Goal: Task Accomplishment & Management: Complete application form

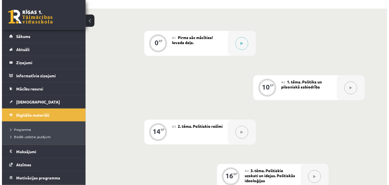
scroll to position [50, 0]
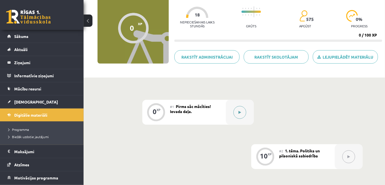
click at [237, 113] on button at bounding box center [239, 112] width 13 height 13
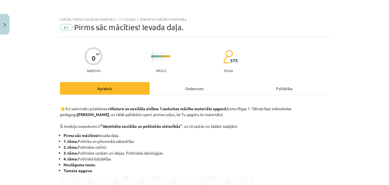
click at [176, 87] on div "Uzdevums" at bounding box center [195, 88] width 90 height 13
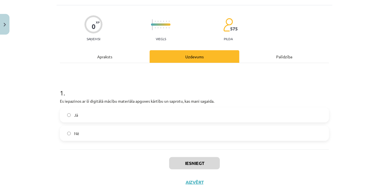
scroll to position [52, 0]
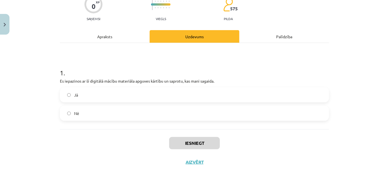
click at [120, 95] on label "Jā" at bounding box center [194, 95] width 268 height 14
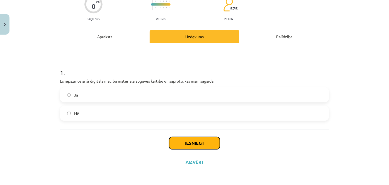
click at [191, 145] on button "Iesniegt" at bounding box center [194, 143] width 51 height 12
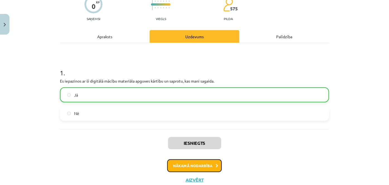
click at [194, 161] on button "Nākamā nodarbība" at bounding box center [194, 165] width 55 height 13
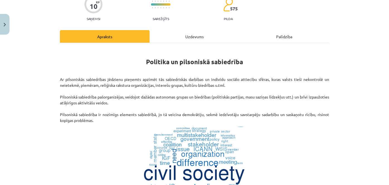
scroll to position [14, 0]
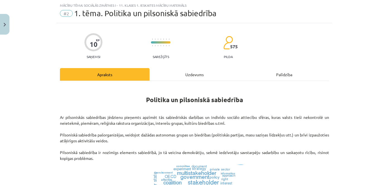
click at [183, 76] on div "Uzdevums" at bounding box center [195, 74] width 90 height 13
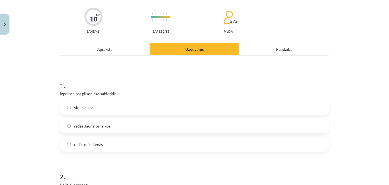
scroll to position [65, 0]
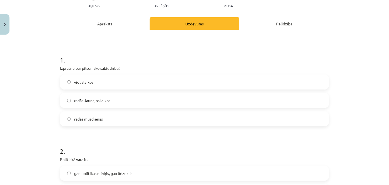
click at [91, 100] on span "radās Jaunajos laikos" at bounding box center [92, 101] width 36 height 6
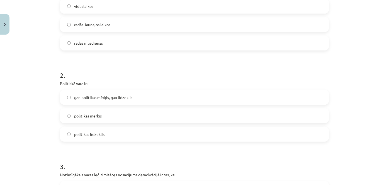
scroll to position [166, 0]
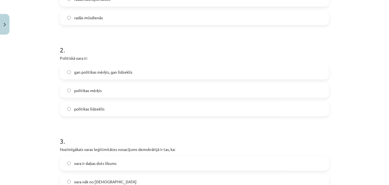
click at [104, 72] on span "gan politikas mērķis, gan līdzeklis" at bounding box center [103, 72] width 58 height 6
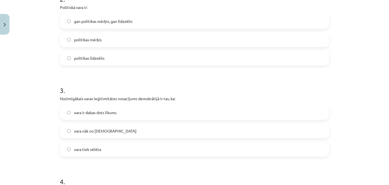
scroll to position [242, 0]
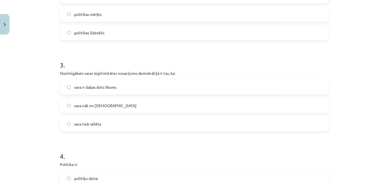
click at [90, 123] on span "vara tiek vēlēta" at bounding box center [87, 124] width 27 height 6
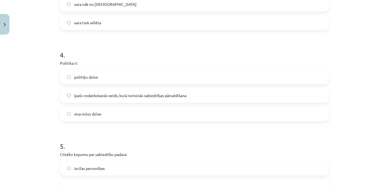
scroll to position [343, 0]
click at [100, 95] on span "īpašs nodarbošanās veids, kurā norisinās sabiedrības pārvaldīšana" at bounding box center [130, 95] width 112 height 6
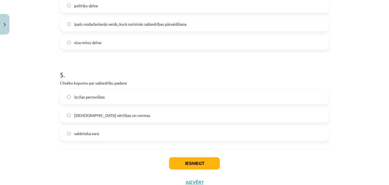
scroll to position [419, 0]
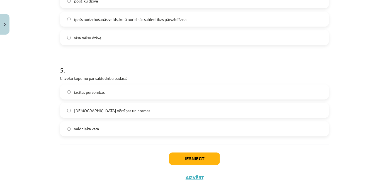
click at [95, 110] on span "kopīgās vērtības un normas" at bounding box center [112, 111] width 76 height 6
click at [200, 160] on button "Iesniegt" at bounding box center [194, 158] width 51 height 12
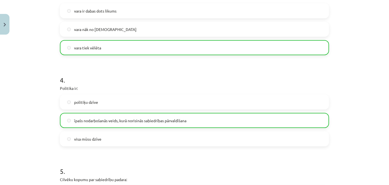
scroll to position [453, 0]
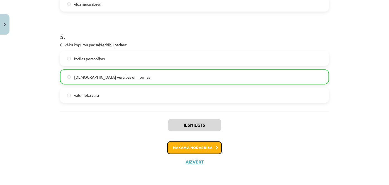
click at [189, 145] on button "Nākamā nodarbība" at bounding box center [194, 147] width 55 height 13
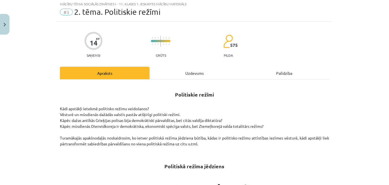
scroll to position [14, 0]
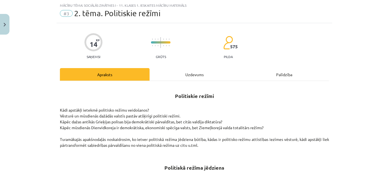
click at [186, 75] on div "Uzdevums" at bounding box center [195, 74] width 90 height 13
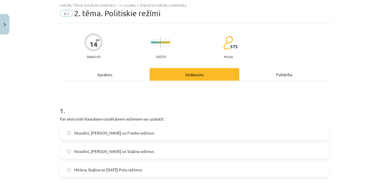
scroll to position [39, 0]
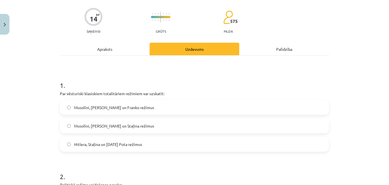
click at [103, 52] on div "Apraksts" at bounding box center [105, 49] width 90 height 13
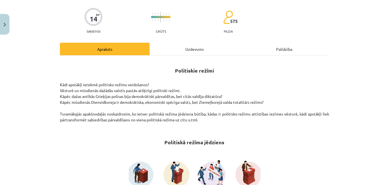
click at [187, 49] on div "Uzdevums" at bounding box center [195, 49] width 90 height 13
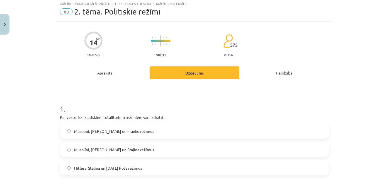
scroll to position [14, 0]
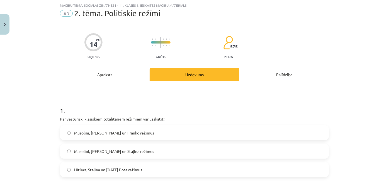
click at [87, 149] on span "Musolīni, Hitlera un Staļina režīmus" at bounding box center [114, 151] width 80 height 6
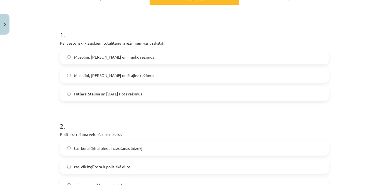
scroll to position [115, 0]
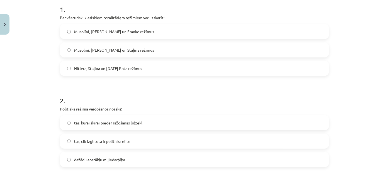
click at [97, 140] on span "tas, cik izglītota ir politiskā elite" at bounding box center [102, 141] width 56 height 6
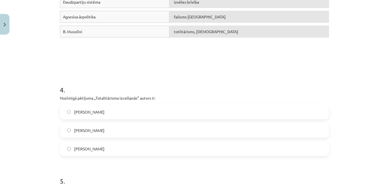
scroll to position [368, 0]
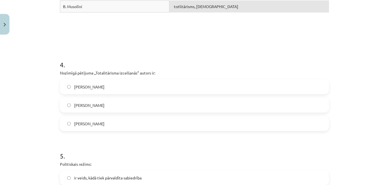
click at [69, 126] on label "Hanna Ārendte" at bounding box center [194, 123] width 268 height 14
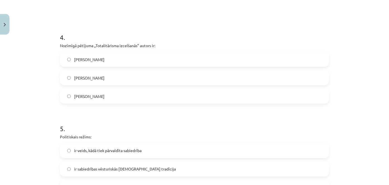
scroll to position [444, 0]
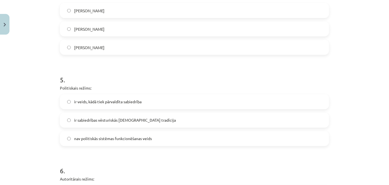
click at [113, 101] on span "ir veids, kādā tiek pārvaldīta sabiedrība" at bounding box center [107, 102] width 67 height 6
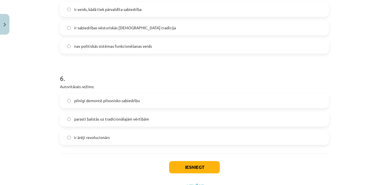
scroll to position [546, 0]
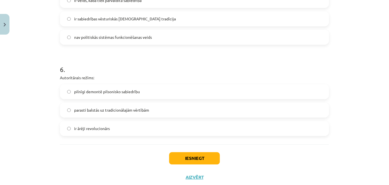
click at [103, 93] on span "pilnīgi demontē pilsonisko sabiedrību" at bounding box center [107, 92] width 66 height 6
click at [184, 157] on button "Iesniegt" at bounding box center [194, 158] width 51 height 12
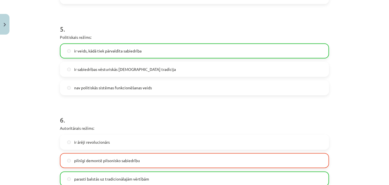
scroll to position [579, 0]
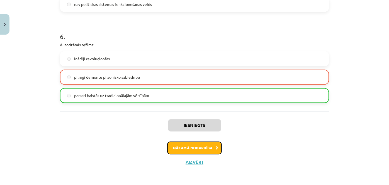
click at [199, 148] on button "Nākamā nodarbība" at bounding box center [194, 147] width 55 height 13
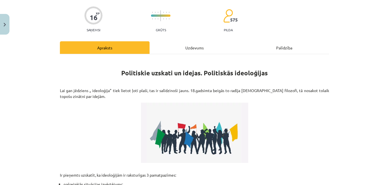
scroll to position [14, 0]
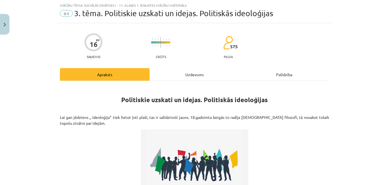
click at [187, 76] on div "Uzdevums" at bounding box center [195, 74] width 90 height 13
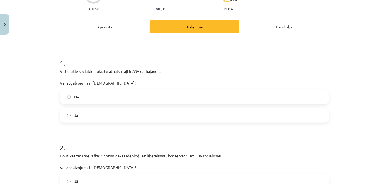
scroll to position [65, 0]
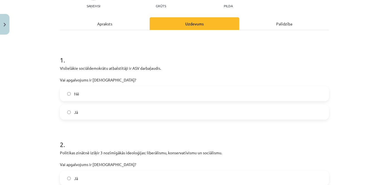
click at [89, 94] on label "Nē" at bounding box center [194, 94] width 268 height 14
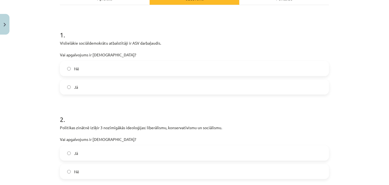
scroll to position [140, 0]
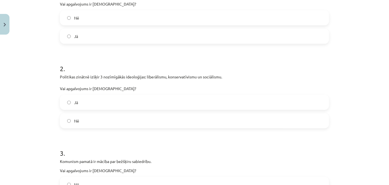
click at [82, 101] on label "Jā" at bounding box center [194, 102] width 268 height 14
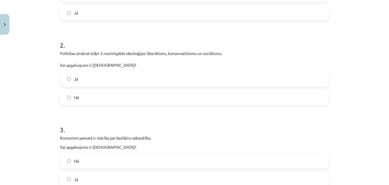
scroll to position [191, 0]
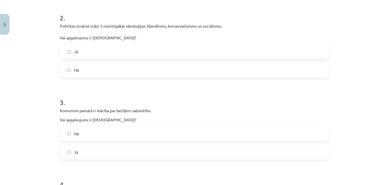
click at [83, 152] on label "Jā" at bounding box center [194, 152] width 268 height 14
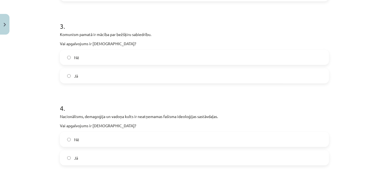
click at [94, 139] on label "Nē" at bounding box center [194, 139] width 268 height 14
click at [87, 153] on label "Jā" at bounding box center [194, 158] width 268 height 14
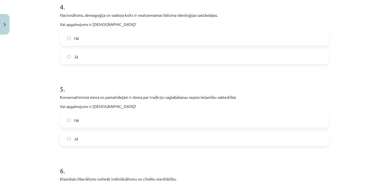
scroll to position [394, 0]
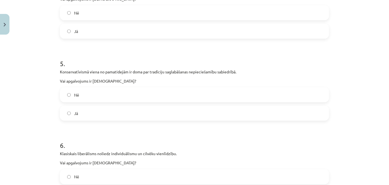
click at [87, 112] on label "Jā" at bounding box center [194, 113] width 268 height 14
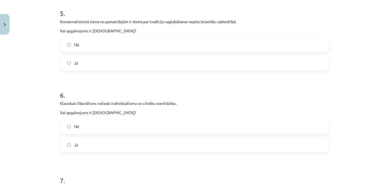
scroll to position [444, 0]
click at [89, 145] on label "Jā" at bounding box center [194, 144] width 268 height 14
click at [103, 128] on label "Nē" at bounding box center [194, 126] width 268 height 14
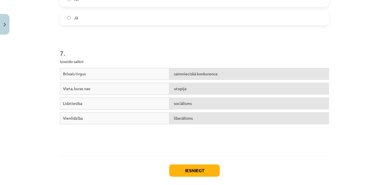
scroll to position [597, 0]
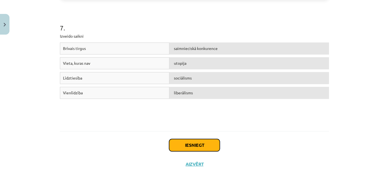
click at [195, 144] on button "Iesniegt" at bounding box center [194, 145] width 51 height 12
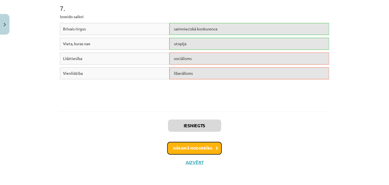
click at [201, 147] on button "Nākamā nodarbība" at bounding box center [194, 148] width 55 height 13
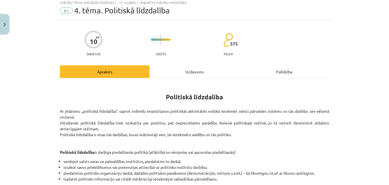
scroll to position [14, 0]
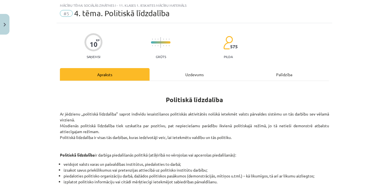
click at [181, 73] on div "Uzdevums" at bounding box center [195, 74] width 90 height 13
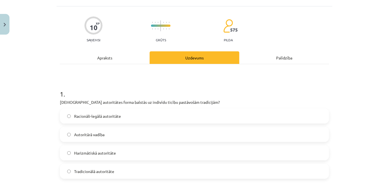
scroll to position [39, 0]
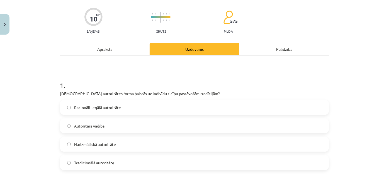
click at [120, 143] on label "Harizmātiskā autoritāte" at bounding box center [194, 144] width 268 height 14
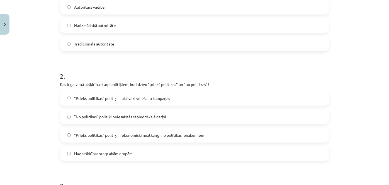
scroll to position [166, 0]
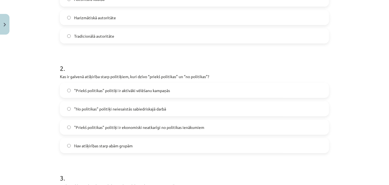
click at [113, 126] on span ""Priekš politikas" politiķi ir ekonomiski neatkarīgi no politikas ienākumiem" at bounding box center [139, 127] width 130 height 6
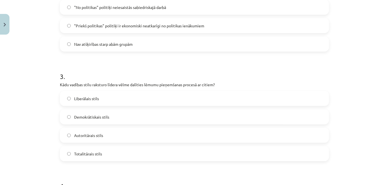
scroll to position [293, 0]
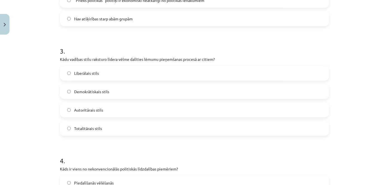
click at [108, 92] on label "Demokrātiskais stils" at bounding box center [194, 91] width 268 height 14
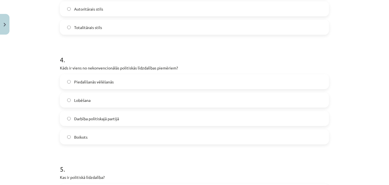
scroll to position [394, 0]
click at [83, 138] on span "Boikots" at bounding box center [80, 137] width 13 height 6
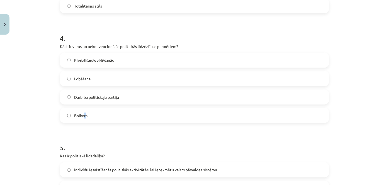
scroll to position [444, 0]
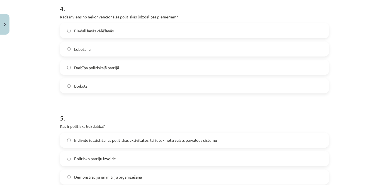
click at [115, 88] on label "Boikots" at bounding box center [194, 86] width 268 height 14
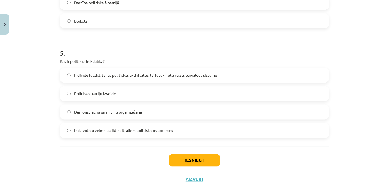
scroll to position [520, 0]
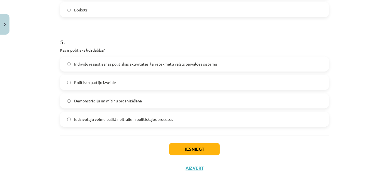
click at [113, 81] on label "Politisko partiju izveide" at bounding box center [194, 83] width 268 height 14
click at [199, 147] on button "Iesniegt" at bounding box center [194, 149] width 51 height 12
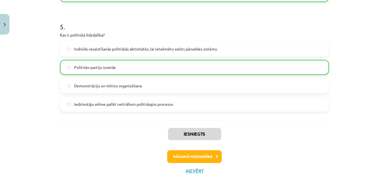
scroll to position [544, 0]
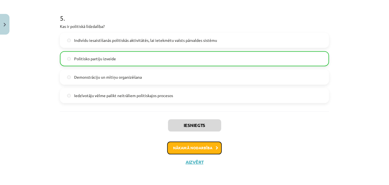
click at [192, 145] on button "Nākamā nodarbība" at bounding box center [194, 147] width 55 height 13
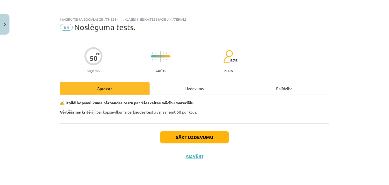
scroll to position [0, 0]
click at [193, 88] on div "Uzdevums" at bounding box center [195, 88] width 90 height 13
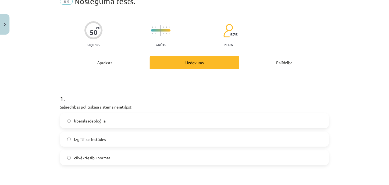
scroll to position [50, 0]
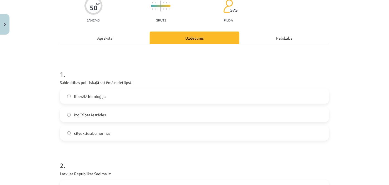
click at [103, 36] on div "Apraksts" at bounding box center [105, 37] width 90 height 13
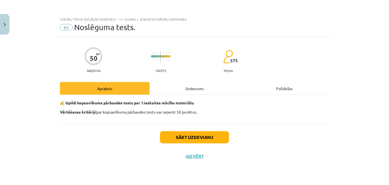
scroll to position [0, 0]
click at [194, 89] on div "Uzdevums" at bounding box center [195, 88] width 90 height 13
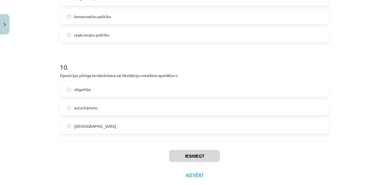
scroll to position [890, 0]
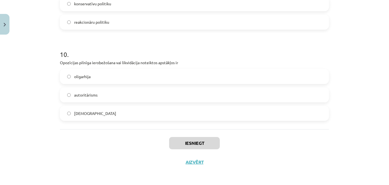
click at [90, 95] on span "autoritārisms" at bounding box center [85, 95] width 23 height 6
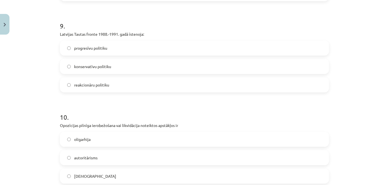
scroll to position [814, 0]
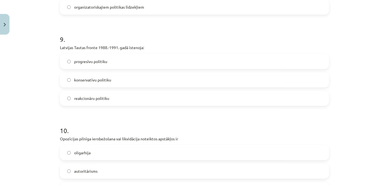
click at [102, 80] on span "konservatīvu politiku" at bounding box center [92, 80] width 37 height 6
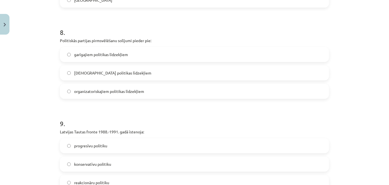
scroll to position [713, 0]
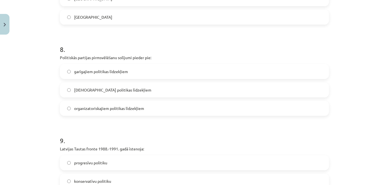
click at [110, 71] on span "garīgajiem politikas līdzekļiem" at bounding box center [101, 72] width 54 height 6
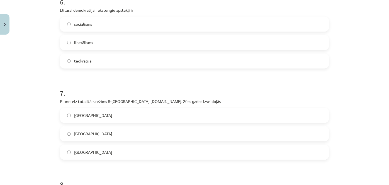
scroll to position [586, 0]
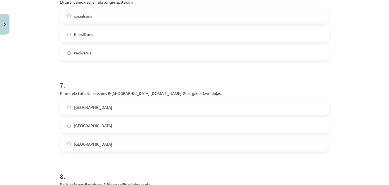
click at [81, 109] on span "Itālijā" at bounding box center [93, 107] width 38 height 6
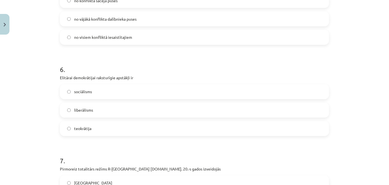
scroll to position [561, 0]
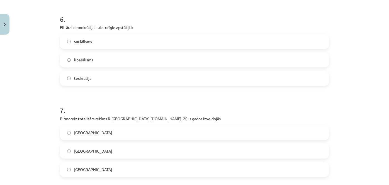
click at [107, 146] on label "Vācijā" at bounding box center [194, 151] width 268 height 14
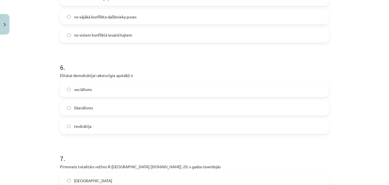
scroll to position [510, 0]
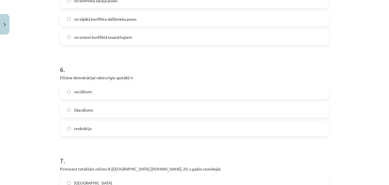
click at [93, 89] on label "sociālisms" at bounding box center [194, 92] width 268 height 14
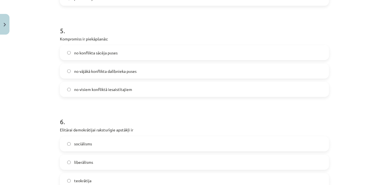
scroll to position [434, 0]
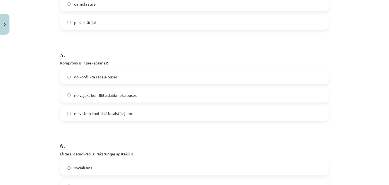
click at [82, 115] on span "no visiem konfliktā iesaistītajiem" at bounding box center [103, 114] width 58 height 6
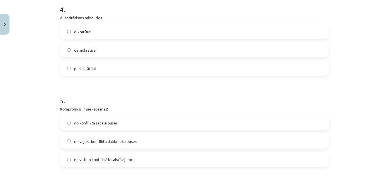
scroll to position [384, 0]
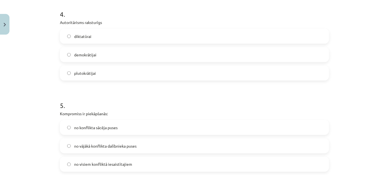
click at [140, 39] on label "diktatūrai" at bounding box center [194, 36] width 268 height 14
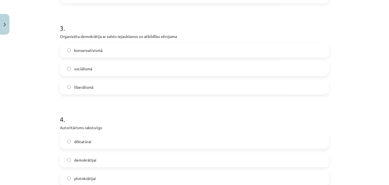
scroll to position [257, 0]
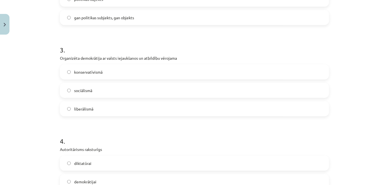
click at [103, 89] on label "sociālismā" at bounding box center [194, 90] width 268 height 14
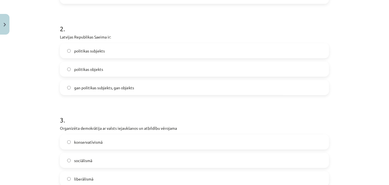
scroll to position [181, 0]
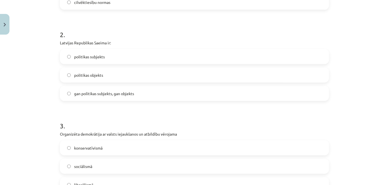
click at [108, 58] on label "politikas subjekts" at bounding box center [194, 57] width 268 height 14
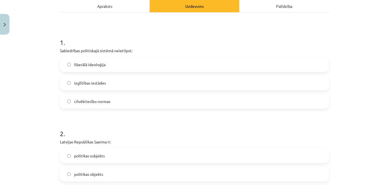
scroll to position [80, 0]
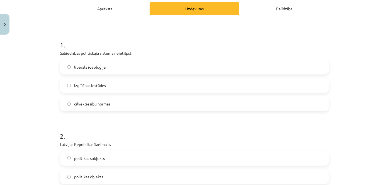
click at [100, 86] on span "izglītības iestādes" at bounding box center [90, 85] width 32 height 6
click at [101, 76] on div "liberālā ideoloģija izglītības iestādes cilvēktiesību normas" at bounding box center [194, 85] width 269 height 52
click at [106, 70] on label "liberālā ideoloģija" at bounding box center [194, 67] width 268 height 14
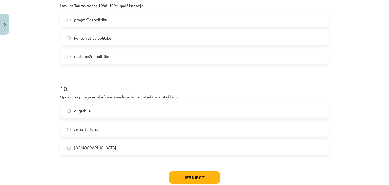
scroll to position [890, 0]
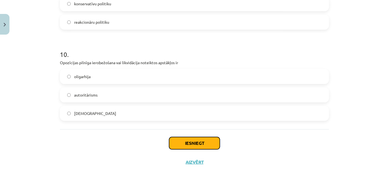
click at [212, 145] on button "Iesniegt" at bounding box center [194, 143] width 51 height 12
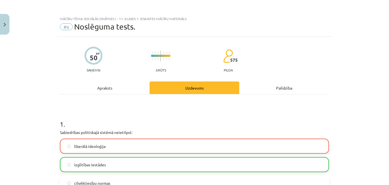
scroll to position [0, 0]
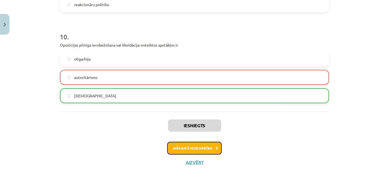
click at [183, 144] on button "Nākamā nodarbība" at bounding box center [194, 148] width 55 height 13
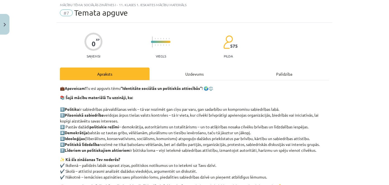
scroll to position [14, 0]
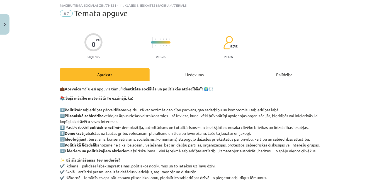
click at [183, 73] on div "Uzdevums" at bounding box center [195, 74] width 90 height 13
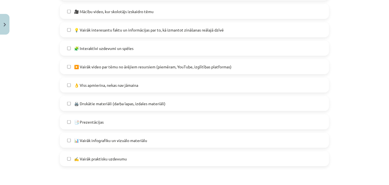
scroll to position [318, 0]
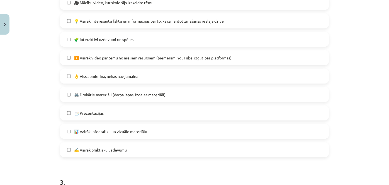
click at [64, 97] on label "🖨️ Drukātie materiāli (darba lapas, izdales materiāli)" at bounding box center [194, 94] width 268 height 14
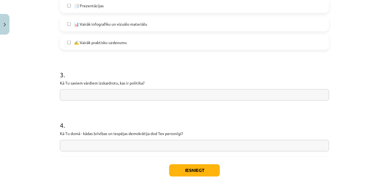
scroll to position [444, 0]
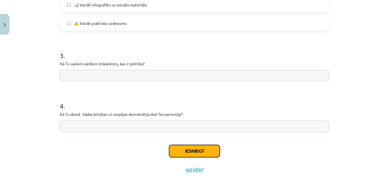
click at [197, 145] on button "Iesniegt" at bounding box center [194, 151] width 51 height 12
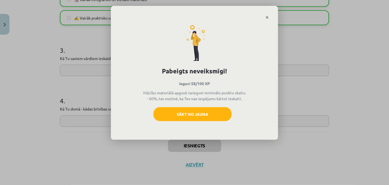
scroll to position [453, 0]
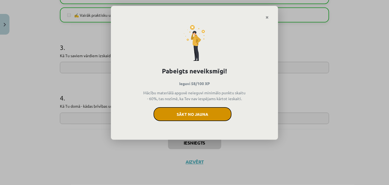
click at [186, 114] on button "Sākt no jauna" at bounding box center [193, 114] width 78 height 14
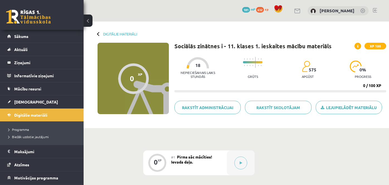
scroll to position [50, 0]
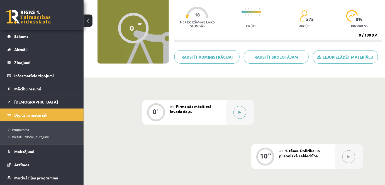
click at [241, 109] on button at bounding box center [239, 112] width 13 height 13
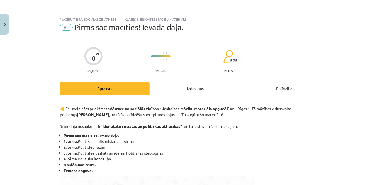
click at [201, 85] on div "Uzdevums" at bounding box center [195, 88] width 90 height 13
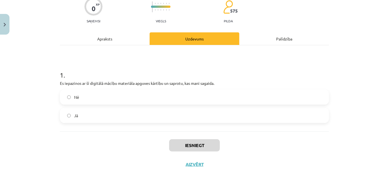
scroll to position [52, 0]
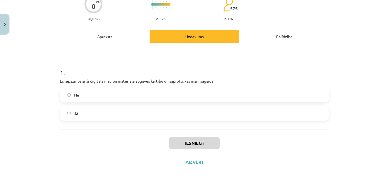
click at [155, 116] on label "Jā" at bounding box center [194, 113] width 268 height 14
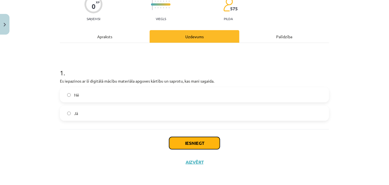
click at [194, 142] on button "Iesniegt" at bounding box center [194, 143] width 51 height 12
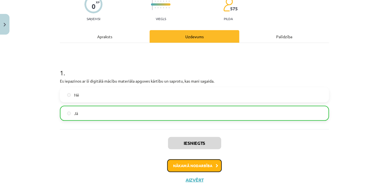
click at [190, 164] on button "Nākamā nodarbība" at bounding box center [194, 165] width 55 height 13
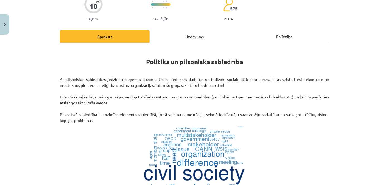
scroll to position [14, 0]
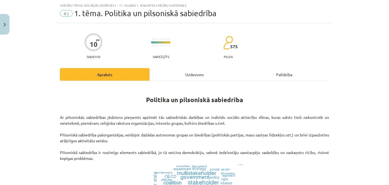
click at [191, 78] on div "Uzdevums" at bounding box center [195, 74] width 90 height 13
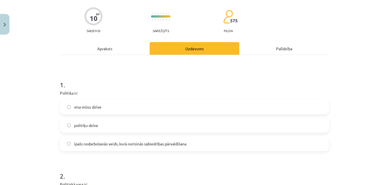
scroll to position [65, 0]
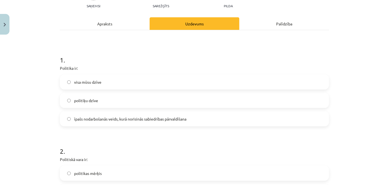
click at [111, 118] on span "īpašs nodarbošanās veids, kurā norisinās sabiedrības pārvaldīšana" at bounding box center [130, 119] width 112 height 6
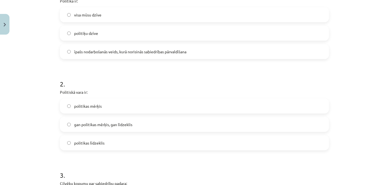
scroll to position [140, 0]
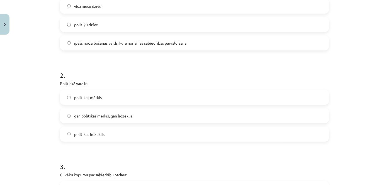
click at [91, 134] on span "politikas līdzeklis" at bounding box center [89, 134] width 30 height 6
click at [99, 98] on span "politikas mērķis" at bounding box center [88, 97] width 28 height 6
click at [94, 130] on label "politikas līdzeklis" at bounding box center [194, 134] width 268 height 14
click at [97, 98] on span "politikas mērķis" at bounding box center [88, 97] width 28 height 6
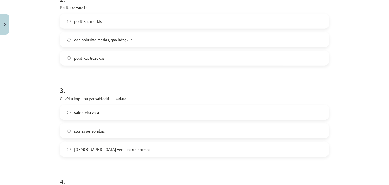
click at [103, 149] on span "kopīgās vērtības un normas" at bounding box center [112, 149] width 76 height 6
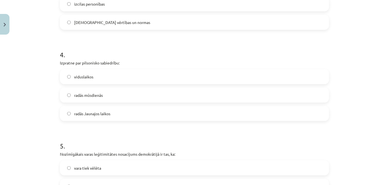
click at [84, 112] on span "radās Jaunajos laikos" at bounding box center [92, 114] width 36 height 6
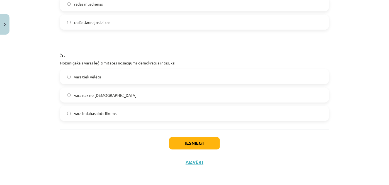
scroll to position [435, 0]
click at [80, 78] on span "vara tiek vēlēta" at bounding box center [87, 77] width 27 height 6
click at [186, 140] on button "Iesniegt" at bounding box center [194, 143] width 51 height 12
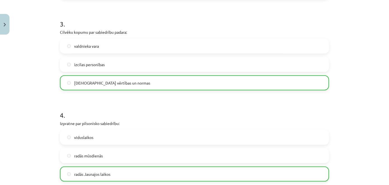
scroll to position [453, 0]
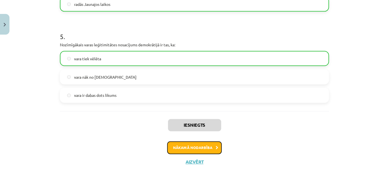
click at [205, 147] on button "Nākamā nodarbība" at bounding box center [194, 147] width 55 height 13
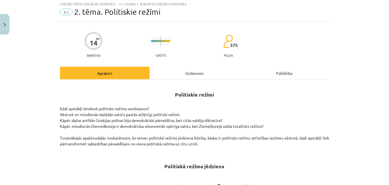
scroll to position [14, 0]
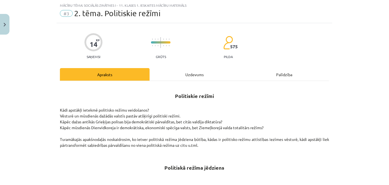
click at [196, 70] on div "Uzdevums" at bounding box center [195, 74] width 90 height 13
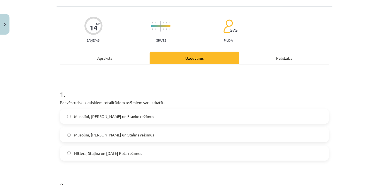
scroll to position [39, 0]
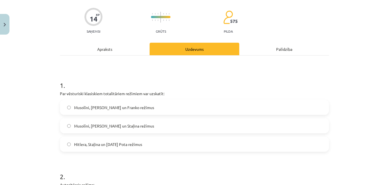
click at [109, 126] on span "Musolīni, Hitlera un Staļina režīmus" at bounding box center [114, 126] width 80 height 6
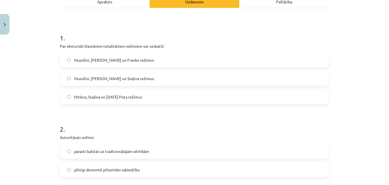
scroll to position [140, 0]
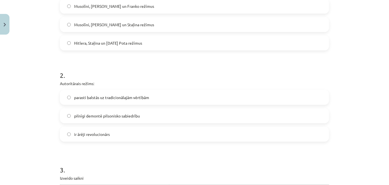
click at [117, 117] on span "pilnīgi demontē pilsonisko sabiedrību" at bounding box center [107, 116] width 66 height 6
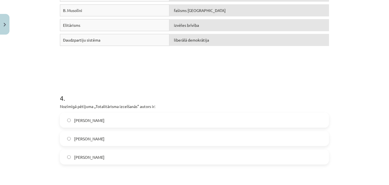
scroll to position [368, 0]
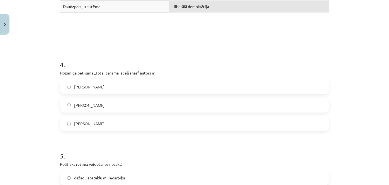
click at [102, 105] on label "Hanna Ārendte" at bounding box center [194, 105] width 268 height 14
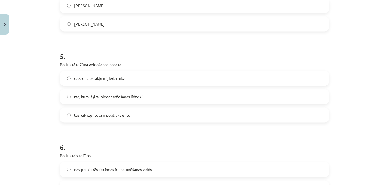
scroll to position [470, 0]
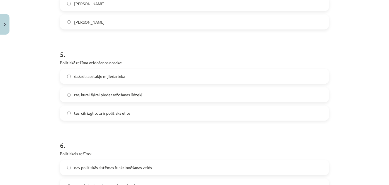
click at [90, 111] on span "tas, cik izglītota ir politiskā elite" at bounding box center [102, 113] width 56 height 6
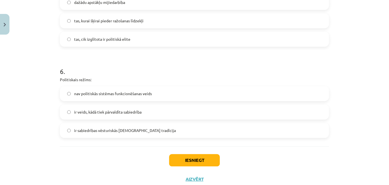
scroll to position [546, 0]
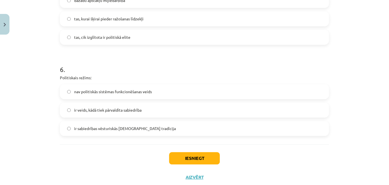
click at [118, 111] on span "ir veids, kādā tiek pārvaldīta sabiedrība" at bounding box center [107, 110] width 67 height 6
click at [186, 156] on button "Iesniegt" at bounding box center [194, 158] width 51 height 12
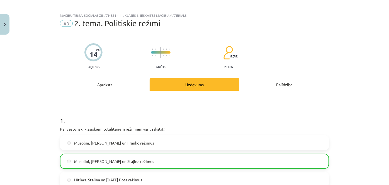
scroll to position [0, 0]
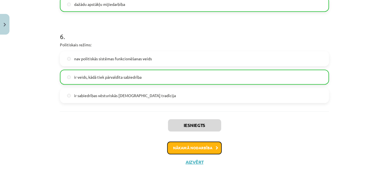
click at [191, 148] on button "Nākamā nodarbība" at bounding box center [194, 147] width 55 height 13
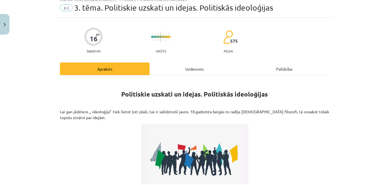
scroll to position [14, 0]
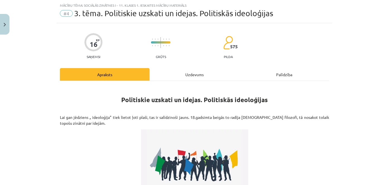
click at [185, 75] on div "Uzdevums" at bounding box center [195, 74] width 90 height 13
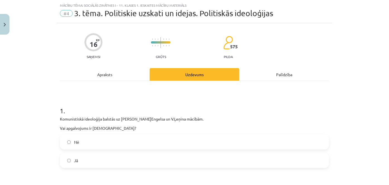
scroll to position [39, 0]
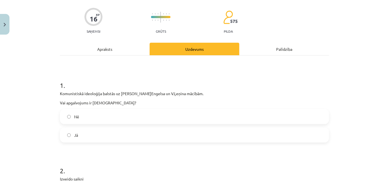
click at [130, 126] on div "Nē Jā" at bounding box center [194, 125] width 269 height 33
click at [120, 136] on label "Jā" at bounding box center [194, 135] width 268 height 14
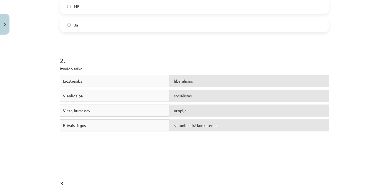
scroll to position [242, 0]
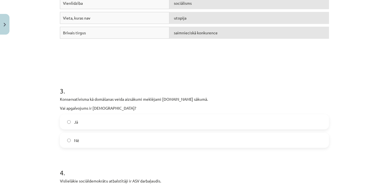
click at [120, 122] on label "Jā" at bounding box center [194, 122] width 268 height 14
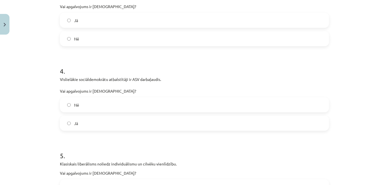
click at [114, 104] on label "Nē" at bounding box center [194, 105] width 268 height 14
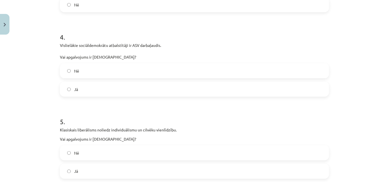
scroll to position [419, 0]
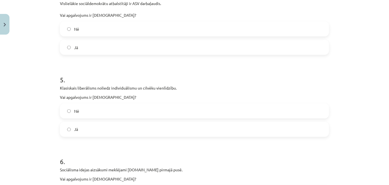
click at [137, 111] on label "Nē" at bounding box center [194, 111] width 268 height 14
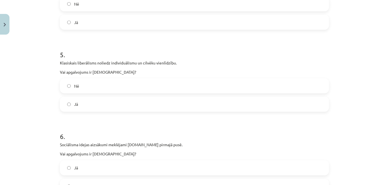
scroll to position [495, 0]
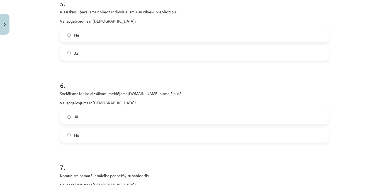
click at [110, 116] on label "Jā" at bounding box center [194, 117] width 268 height 14
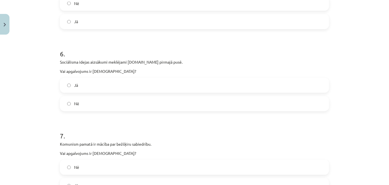
scroll to position [571, 0]
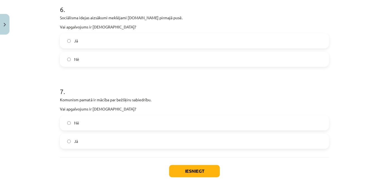
click at [112, 126] on label "Nē" at bounding box center [194, 123] width 268 height 14
click at [106, 140] on label "Jā" at bounding box center [194, 141] width 268 height 14
click at [181, 171] on button "Iesniegt" at bounding box center [194, 171] width 51 height 12
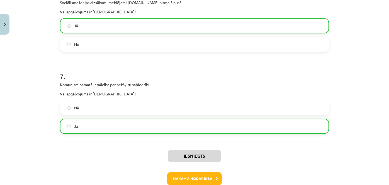
scroll to position [617, 0]
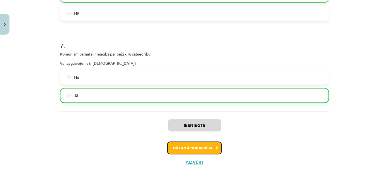
click at [185, 146] on button "Nākamā nodarbība" at bounding box center [194, 147] width 55 height 13
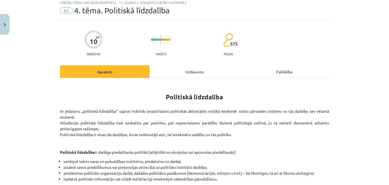
scroll to position [14, 0]
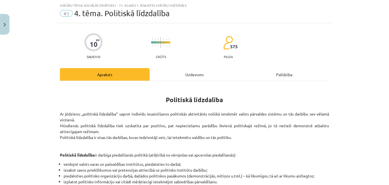
click at [185, 77] on div "Uzdevums" at bounding box center [195, 74] width 90 height 13
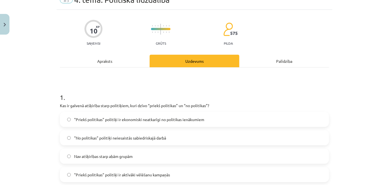
scroll to position [39, 0]
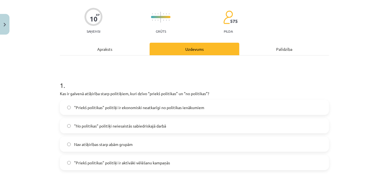
click at [184, 106] on span ""Priekš politikas" politiķi ir ekonomiski neatkarīgi no politikas ienākumiem" at bounding box center [139, 107] width 130 height 6
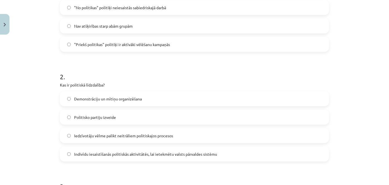
scroll to position [191, 0]
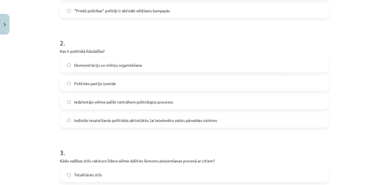
click at [139, 80] on label "Politisko partiju izveide" at bounding box center [194, 83] width 268 height 14
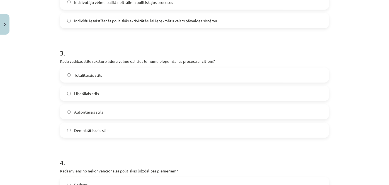
scroll to position [293, 0]
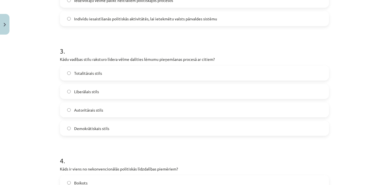
click at [99, 127] on span "Demokrātiskais stils" at bounding box center [91, 128] width 35 height 6
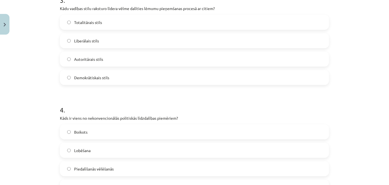
scroll to position [394, 0]
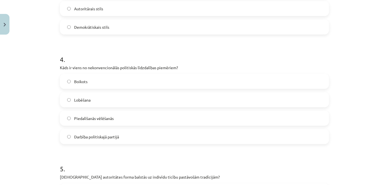
click at [99, 81] on label "Boikots" at bounding box center [194, 81] width 268 height 14
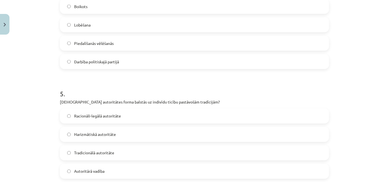
scroll to position [495, 0]
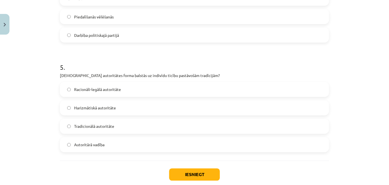
click at [95, 108] on span "Harizmātiskā autoritāte" at bounding box center [95, 108] width 42 height 6
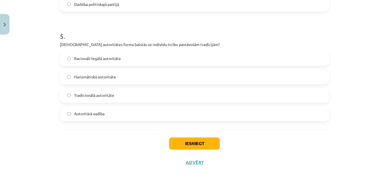
scroll to position [527, 0]
click at [189, 143] on button "Iesniegt" at bounding box center [194, 143] width 51 height 12
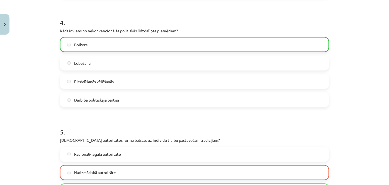
scroll to position [544, 0]
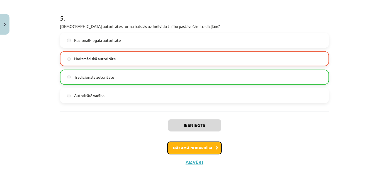
click at [184, 150] on button "Nākamā nodarbība" at bounding box center [194, 147] width 55 height 13
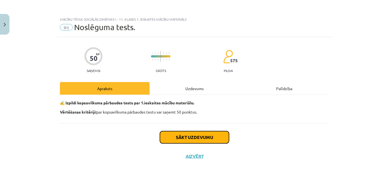
click at [188, 136] on button "Sākt uzdevumu" at bounding box center [194, 137] width 69 height 12
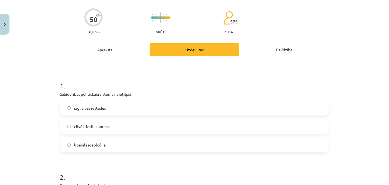
scroll to position [50, 0]
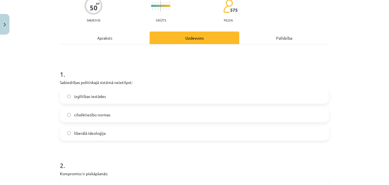
click at [96, 131] on span "liberālā ideoloģija" at bounding box center [89, 133] width 31 height 6
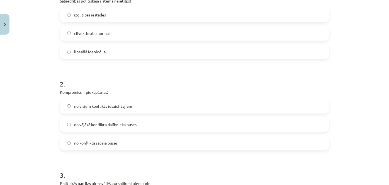
scroll to position [152, 0]
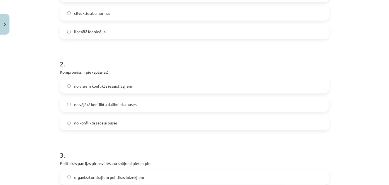
click at [95, 85] on span "no visiem konfliktā iesaistītajiem" at bounding box center [103, 86] width 58 height 6
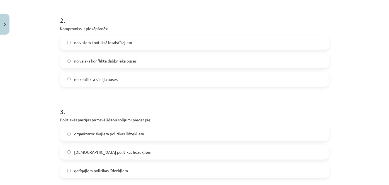
scroll to position [228, 0]
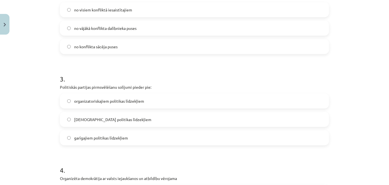
click at [94, 138] on span "garīgajiem politikas līdzekļiem" at bounding box center [101, 138] width 54 height 6
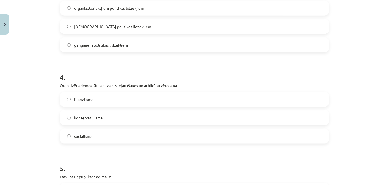
scroll to position [329, 0]
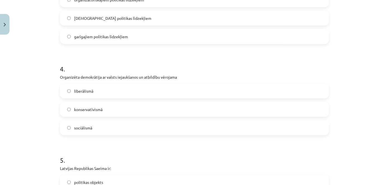
click at [108, 124] on label "sociālismā" at bounding box center [194, 128] width 268 height 14
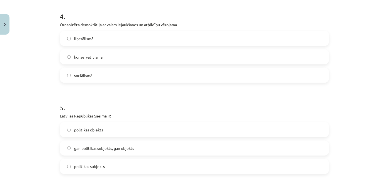
scroll to position [430, 0]
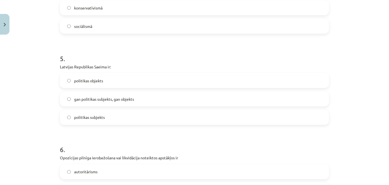
click at [101, 113] on label "politikas subjekts" at bounding box center [194, 117] width 268 height 14
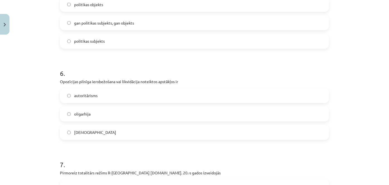
click at [92, 98] on span "autoritārisms" at bounding box center [85, 96] width 23 height 6
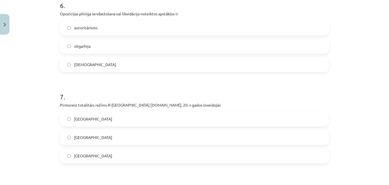
scroll to position [582, 0]
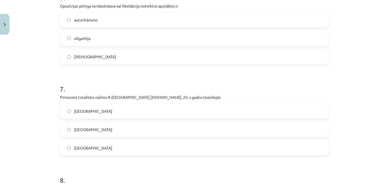
click at [94, 129] on label "Vācijā" at bounding box center [194, 129] width 268 height 14
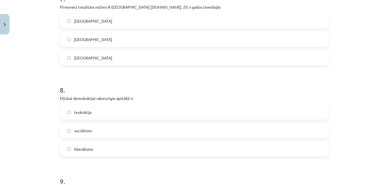
scroll to position [684, 0]
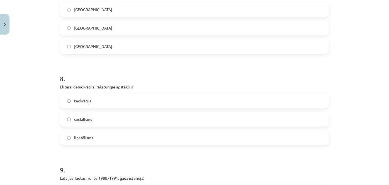
click at [83, 137] on span "liberālisms" at bounding box center [83, 138] width 19 height 6
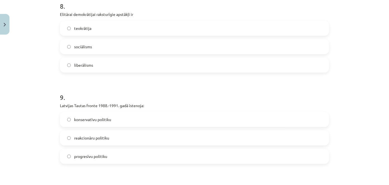
scroll to position [760, 0]
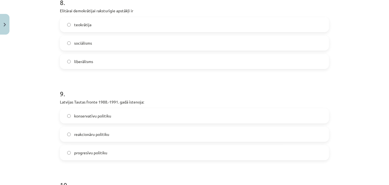
click at [99, 114] on span "konservatīvu politiku" at bounding box center [92, 116] width 37 height 6
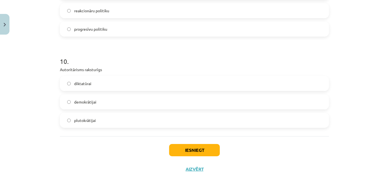
scroll to position [886, 0]
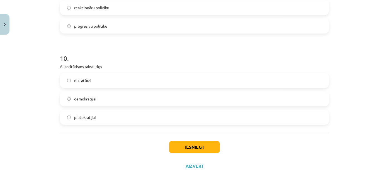
click at [106, 82] on label "diktatūrai" at bounding box center [194, 80] width 268 height 14
click at [176, 145] on button "Iesniegt" at bounding box center [194, 147] width 51 height 12
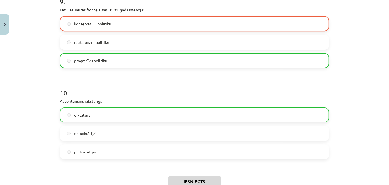
scroll to position [861, 0]
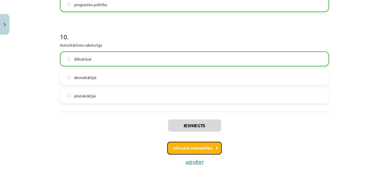
click at [186, 147] on button "Nākamā nodarbība" at bounding box center [194, 148] width 55 height 13
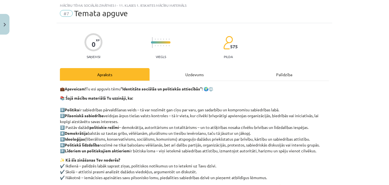
scroll to position [14, 0]
click at [193, 76] on div "Uzdevums" at bounding box center [195, 74] width 90 height 13
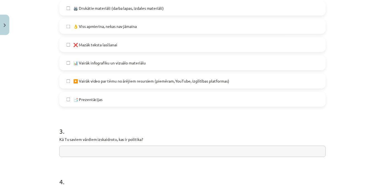
scroll to position [453, 0]
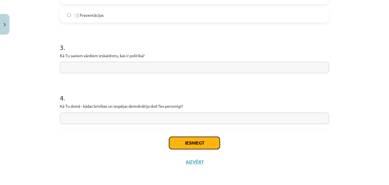
click at [184, 144] on button "Iesniegt" at bounding box center [194, 143] width 51 height 12
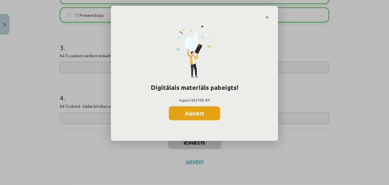
click at [194, 115] on button "Aizvērt" at bounding box center [194, 113] width 51 height 14
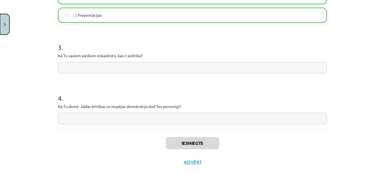
click at [4, 26] on button "Close" at bounding box center [4, 24] width 9 height 21
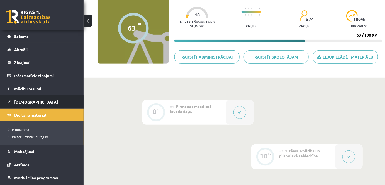
click at [27, 99] on span "[DEMOGRAPHIC_DATA]" at bounding box center [36, 101] width 44 height 5
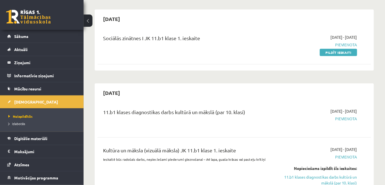
scroll to position [25, 0]
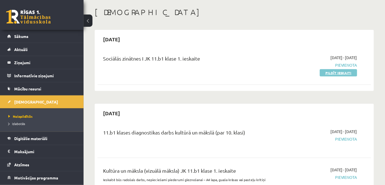
click at [326, 73] on link "Pildīt ieskaiti" at bounding box center [338, 72] width 37 height 7
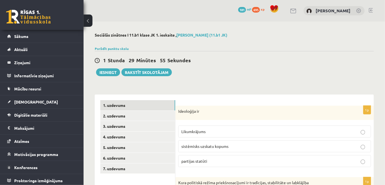
click at [210, 145] on span "sistēmisks uzskatu kopums" at bounding box center [204, 145] width 47 height 5
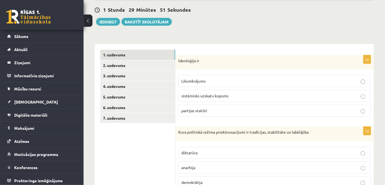
scroll to position [76, 0]
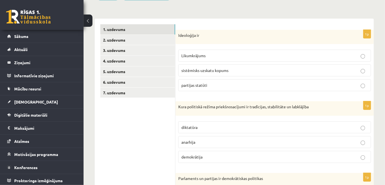
click at [208, 154] on p "demokrātija" at bounding box center [274, 157] width 187 height 6
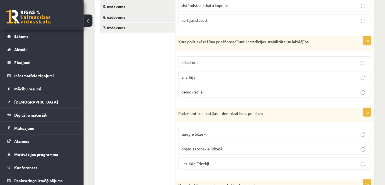
scroll to position [152, 0]
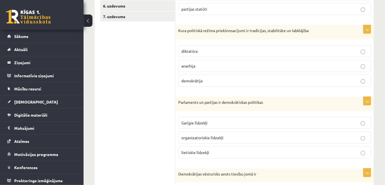
click at [213, 138] on span "organizatoriskie līdzekļi" at bounding box center [202, 137] width 42 height 5
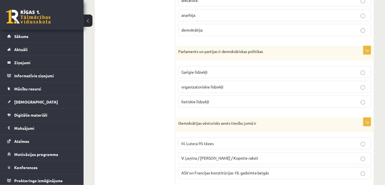
scroll to position [228, 0]
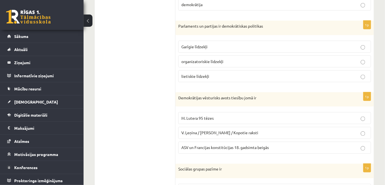
click at [210, 146] on span "ASV un Francijas konstitūcijas 18. gadsimta beigās" at bounding box center [224, 147] width 87 height 5
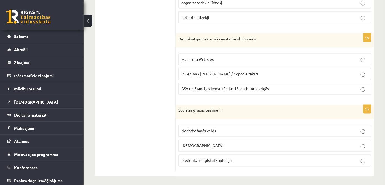
scroll to position [287, 0]
click at [203, 143] on span "individuālisms" at bounding box center [202, 145] width 42 height 5
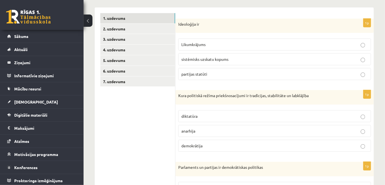
scroll to position [8, 0]
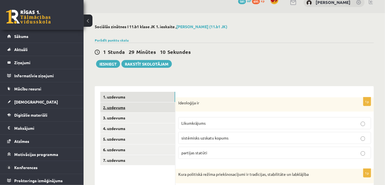
click at [111, 106] on link "2. uzdevums" at bounding box center [137, 107] width 75 height 10
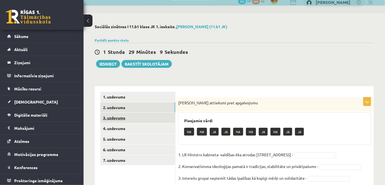
click at [113, 115] on link "3. uzdevums" at bounding box center [137, 118] width 75 height 10
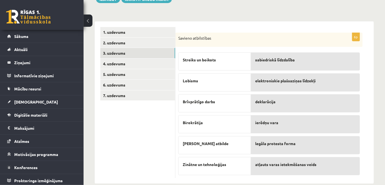
scroll to position [82, 0]
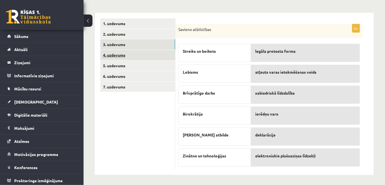
click at [120, 55] on link "4. uzdevums" at bounding box center [137, 55] width 75 height 10
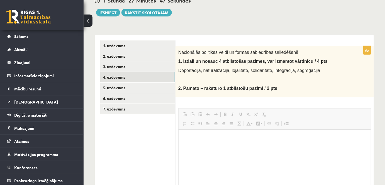
scroll to position [0, 0]
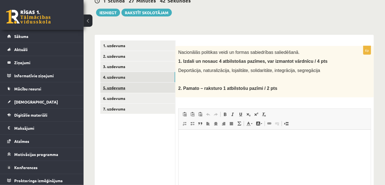
click at [110, 89] on link "5. uzdevums" at bounding box center [137, 87] width 75 height 10
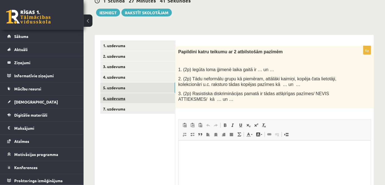
click at [116, 98] on link "6. uzdevums" at bounding box center [137, 98] width 75 height 10
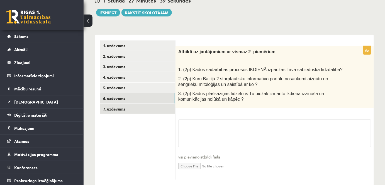
click at [119, 110] on link "7. uzdevums" at bounding box center [137, 109] width 75 height 10
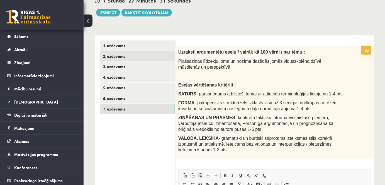
click at [120, 57] on link "2. uzdevums" at bounding box center [137, 56] width 75 height 10
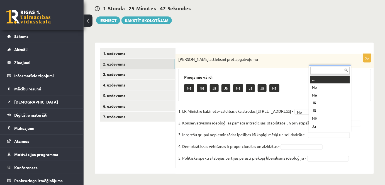
scroll to position [7, 0]
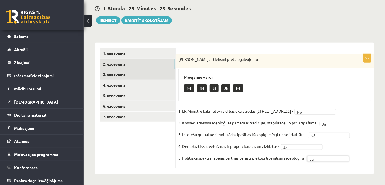
click at [111, 75] on link "3. uzdevums" at bounding box center [137, 74] width 75 height 10
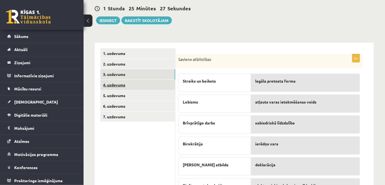
click at [122, 85] on link "4. uzdevums" at bounding box center [137, 85] width 75 height 10
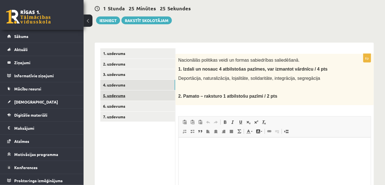
scroll to position [0, 0]
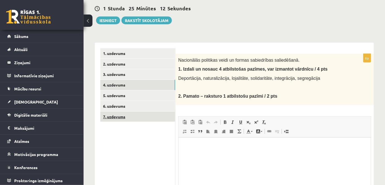
click at [116, 115] on link "7. uzdevums" at bounding box center [137, 116] width 75 height 10
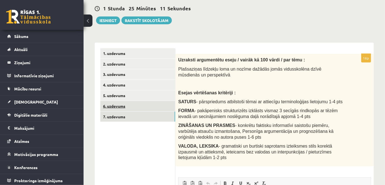
click at [118, 105] on link "6. uzdevums" at bounding box center [137, 106] width 75 height 10
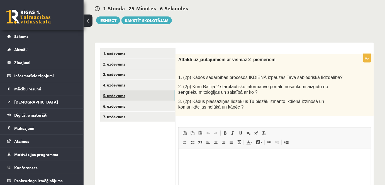
click at [116, 95] on link "5. uzdevums" at bounding box center [137, 95] width 75 height 10
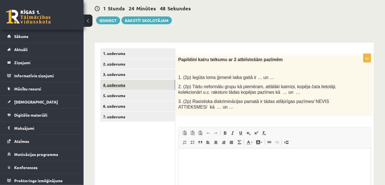
click at [118, 84] on link "4. uzdevums" at bounding box center [137, 85] width 75 height 10
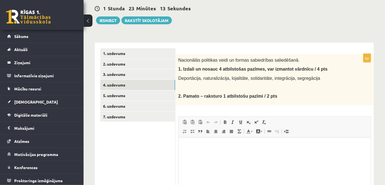
click at [239, 142] on html at bounding box center [274, 145] width 192 height 17
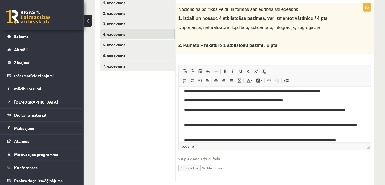
scroll to position [34, 0]
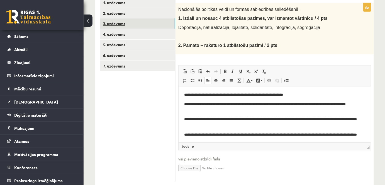
click at [115, 26] on link "3. uzdevums" at bounding box center [137, 23] width 75 height 10
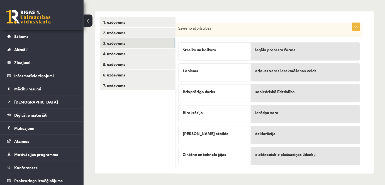
scroll to position [82, 0]
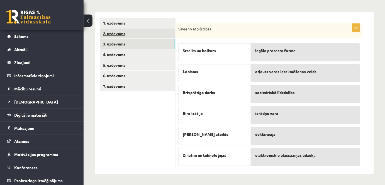
click at [116, 35] on link "2. uzdevums" at bounding box center [137, 33] width 75 height 10
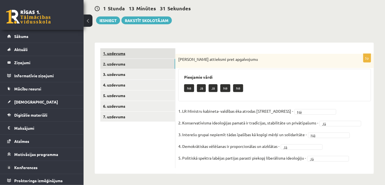
click at [119, 54] on link "1. uzdevums" at bounding box center [137, 53] width 75 height 10
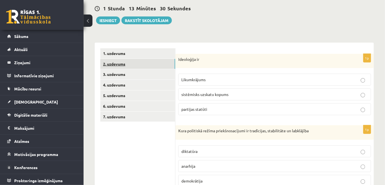
click at [116, 65] on link "2. uzdevums" at bounding box center [137, 64] width 75 height 10
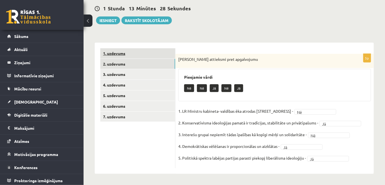
click at [121, 56] on link "1. uzdevums" at bounding box center [137, 53] width 75 height 10
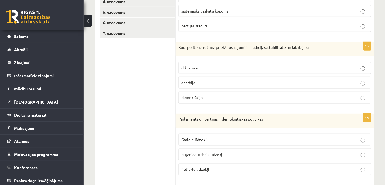
scroll to position [34, 0]
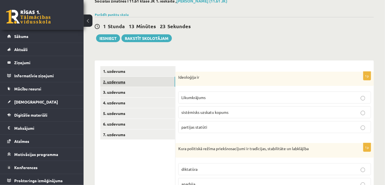
click at [116, 82] on link "2. uzdevums" at bounding box center [137, 82] width 75 height 10
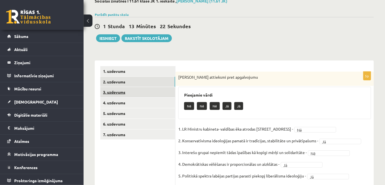
click at [127, 94] on link "3. uzdevums" at bounding box center [137, 92] width 75 height 10
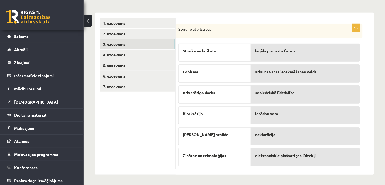
scroll to position [82, 0]
click at [117, 55] on link "4. uzdevums" at bounding box center [137, 54] width 75 height 10
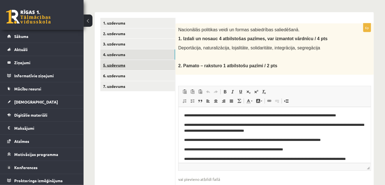
scroll to position [0, 0]
click at [116, 65] on link "5. uzdevums" at bounding box center [137, 65] width 75 height 10
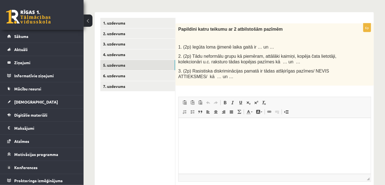
click at [231, 130] on html at bounding box center [274, 126] width 192 height 17
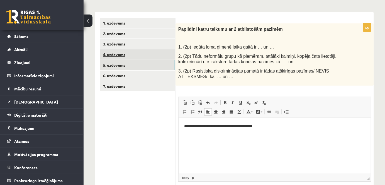
click at [115, 55] on link "4. uzdevums" at bounding box center [137, 54] width 75 height 10
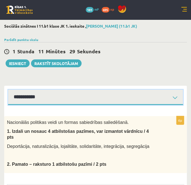
click at [102, 97] on select "**********" at bounding box center [95, 96] width 174 height 15
click at [8, 89] on select "**********" at bounding box center [95, 96] width 174 height 15
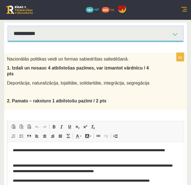
drag, startPoint x: 59, startPoint y: 31, endPoint x: 60, endPoint y: 40, distance: 9.0
click at [59, 31] on select "**********" at bounding box center [95, 33] width 174 height 15
select select "**********"
click at [8, 26] on select "**********" at bounding box center [95, 33] width 174 height 15
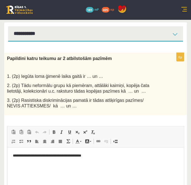
click at [110, 156] on p "**********" at bounding box center [95, 156] width 165 height 6
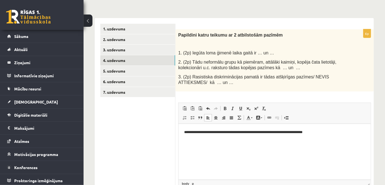
scroll to position [89, 0]
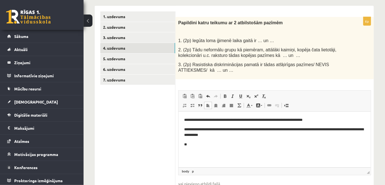
click at [202, 138] on body "**********" at bounding box center [274, 132] width 181 height 30
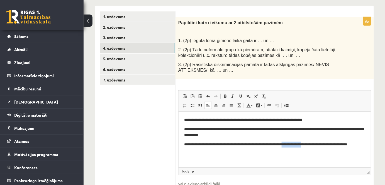
drag, startPoint x: 318, startPoint y: 145, endPoint x: 294, endPoint y: 143, distance: 24.5
click at [294, 143] on p "**********" at bounding box center [274, 147] width 181 height 12
drag, startPoint x: 342, startPoint y: 144, endPoint x: 347, endPoint y: 150, distance: 7.6
click at [347, 150] on p "**********" at bounding box center [274, 147] width 181 height 12
click at [123, 59] on link "5. uzdevums" at bounding box center [137, 58] width 75 height 10
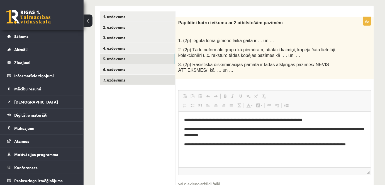
scroll to position [0, 0]
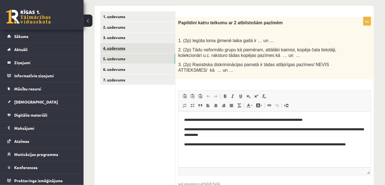
click at [116, 45] on link "4. uzdevums" at bounding box center [137, 48] width 75 height 10
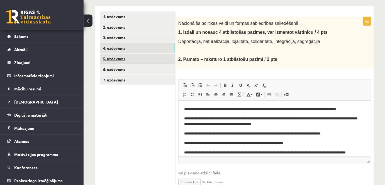
click at [120, 60] on link "5. uzdevums" at bounding box center [137, 58] width 75 height 10
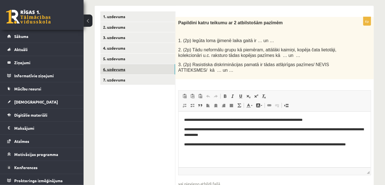
click at [119, 69] on link "6. uzdevums" at bounding box center [137, 69] width 75 height 10
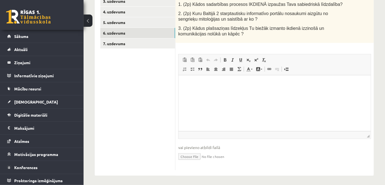
scroll to position [126, 0]
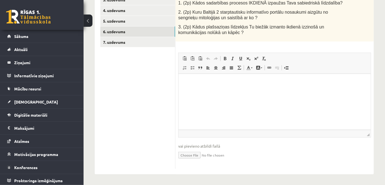
click at [278, 85] on p "Editor, wiswyg-editor-user-answer-47433871235540" at bounding box center [274, 82] width 181 height 6
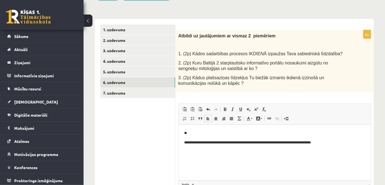
click at [336, 142] on p "**********" at bounding box center [274, 142] width 181 height 6
click at [198, 141] on p "**********" at bounding box center [274, 145] width 181 height 12
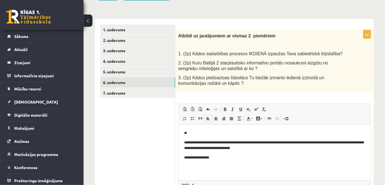
click at [222, 155] on p "**********" at bounding box center [274, 157] width 181 height 6
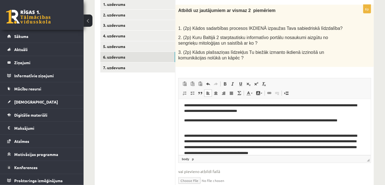
scroll to position [0, 0]
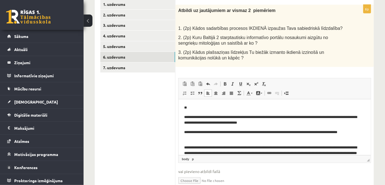
click at [200, 106] on p "**" at bounding box center [272, 107] width 177 height 6
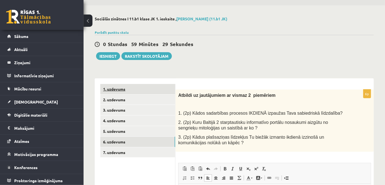
scroll to position [50, 0]
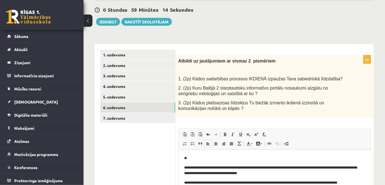
click at [207, 159] on p "**" at bounding box center [272, 158] width 177 height 6
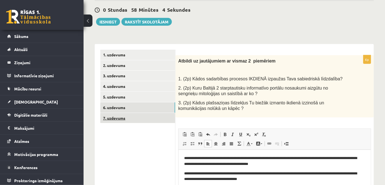
click at [120, 116] on link "7. uzdevums" at bounding box center [137, 118] width 75 height 10
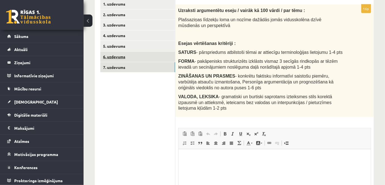
scroll to position [76, 0]
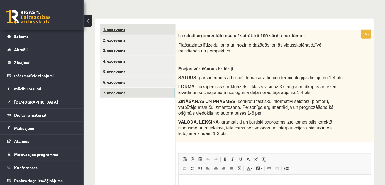
click at [116, 29] on link "1. uzdevums" at bounding box center [137, 29] width 75 height 10
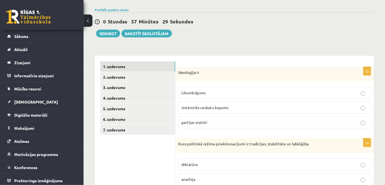
scroll to position [0, 0]
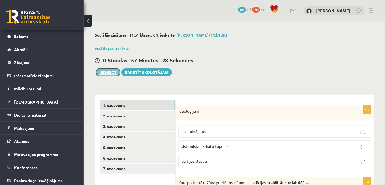
click at [114, 72] on button "Iesniegt" at bounding box center [108, 72] width 24 height 8
click at [115, 48] on link "Parādīt punktu skalu" at bounding box center [112, 48] width 34 height 4
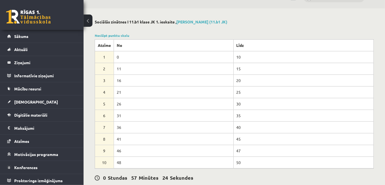
scroll to position [25, 0]
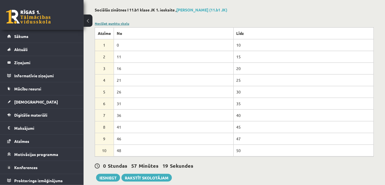
click at [107, 21] on link "Noslēpt punktu skalu" at bounding box center [112, 23] width 35 height 4
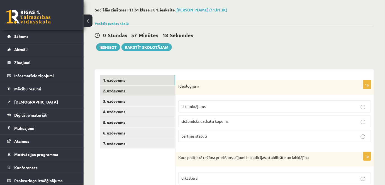
click at [114, 90] on link "2. uzdevums" at bounding box center [137, 91] width 75 height 10
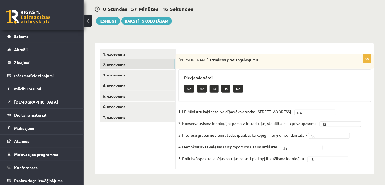
scroll to position [52, 0]
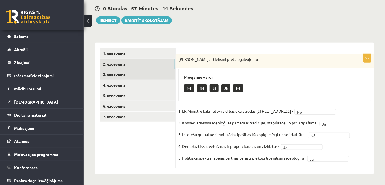
click at [113, 76] on link "3. uzdevums" at bounding box center [137, 74] width 75 height 10
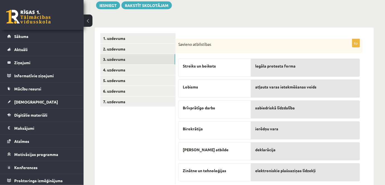
scroll to position [82, 0]
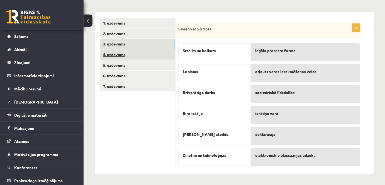
click at [114, 57] on link "4. uzdevums" at bounding box center [137, 54] width 75 height 10
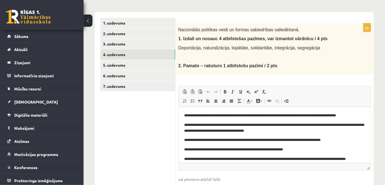
scroll to position [0, 0]
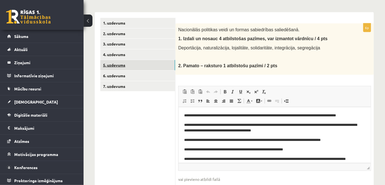
click at [111, 63] on link "5. uzdevums" at bounding box center [137, 65] width 75 height 10
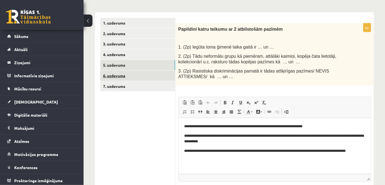
click at [111, 75] on link "6. uzdevums" at bounding box center [137, 75] width 75 height 10
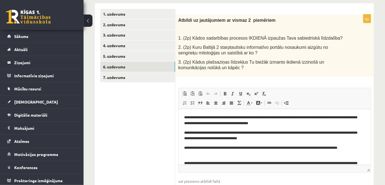
scroll to position [82, 0]
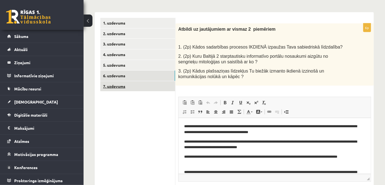
click at [108, 86] on link "7. uzdevums" at bounding box center [137, 86] width 75 height 10
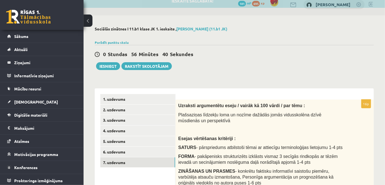
scroll to position [0, 0]
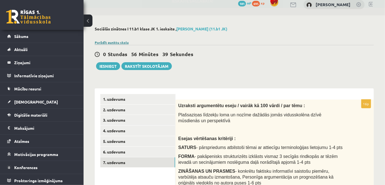
click at [113, 41] on link "Parādīt punktu skalu" at bounding box center [112, 42] width 34 height 4
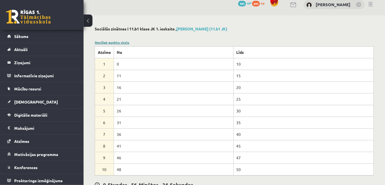
click at [111, 42] on link "Noslēpt punktu skalu" at bounding box center [112, 42] width 35 height 4
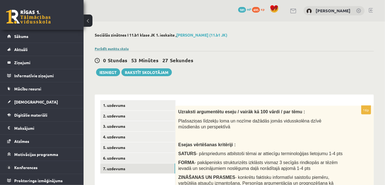
click at [118, 48] on link "Parādīt punktu skalu" at bounding box center [112, 48] width 34 height 4
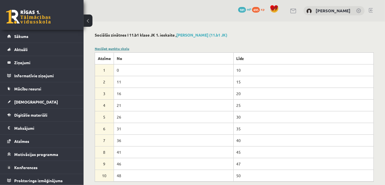
click at [118, 48] on link "Noslēpt punktu skalu" at bounding box center [112, 48] width 35 height 4
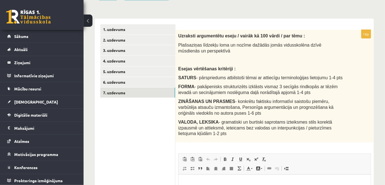
scroll to position [126, 0]
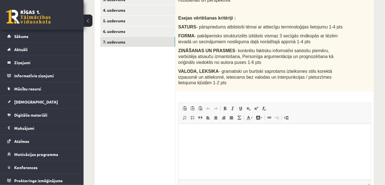
click at [209, 135] on p "Editor, wiswyg-editor-user-answer-47433911242040" at bounding box center [274, 132] width 181 height 6
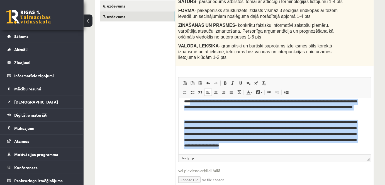
scroll to position [0, 0]
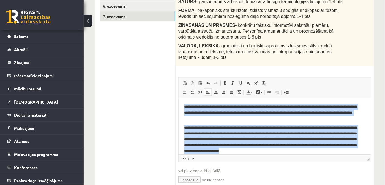
drag, startPoint x: 351, startPoint y: 153, endPoint x: 180, endPoint y: 101, distance: 178.6
click at [180, 101] on html "**********" at bounding box center [274, 128] width 192 height 61
copy body "**********"
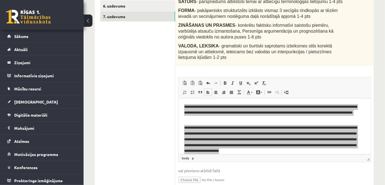
click at [256, 160] on fieldset "**********" at bounding box center [274, 133] width 193 height 113
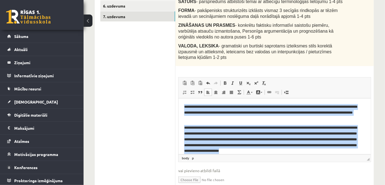
click at [203, 116] on p "**********" at bounding box center [272, 112] width 177 height 17
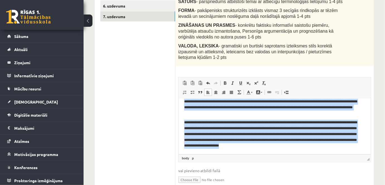
drag, startPoint x: 183, startPoint y: 105, endPoint x: 365, endPoint y: 160, distance: 190.7
click at [365, 154] on html "**********" at bounding box center [274, 123] width 192 height 61
copy body "**********"
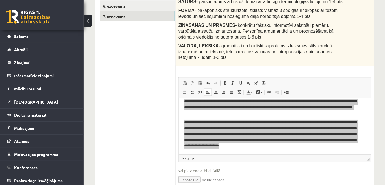
click at [126, 114] on ul "1. uzdevums 2. uzdevums 3. uzdevums 4. uzdevums 5. uzdevums 6. uzdevums 7. uzde…" at bounding box center [137, 70] width 75 height 245
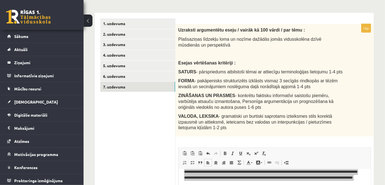
scroll to position [76, 0]
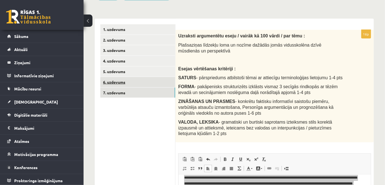
click at [115, 82] on link "6. uzdevums" at bounding box center [137, 82] width 75 height 10
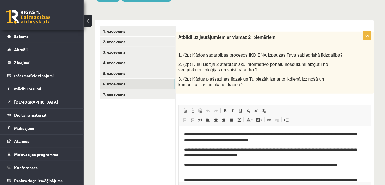
scroll to position [101, 0]
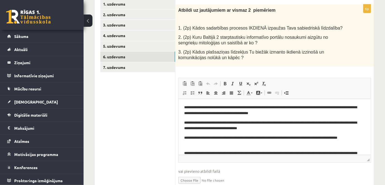
click at [245, 114] on p "**********" at bounding box center [272, 110] width 177 height 12
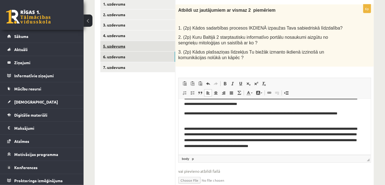
click at [116, 45] on link "5. uzdevums" at bounding box center [137, 46] width 75 height 10
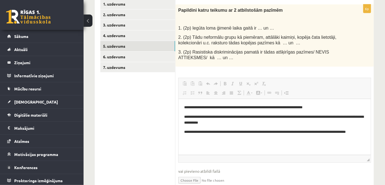
scroll to position [0, 0]
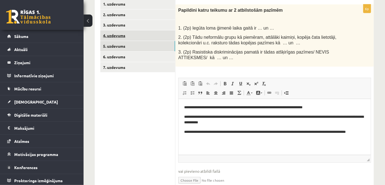
click at [115, 36] on link "4. uzdevums" at bounding box center [137, 35] width 75 height 10
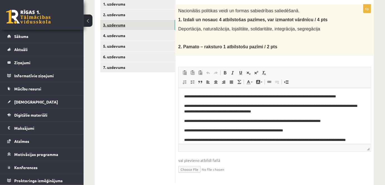
click at [115, 23] on link "3. uzdevums" at bounding box center [137, 25] width 75 height 10
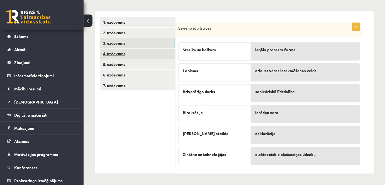
scroll to position [82, 0]
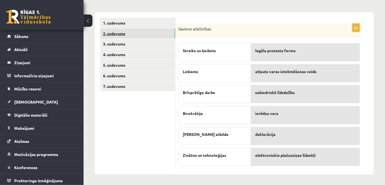
click at [116, 35] on link "2. uzdevums" at bounding box center [137, 33] width 75 height 10
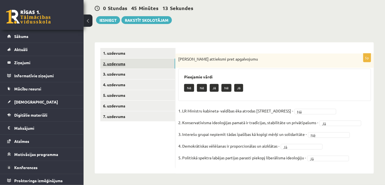
scroll to position [52, 0]
click at [113, 71] on link "3. uzdevums" at bounding box center [137, 74] width 75 height 10
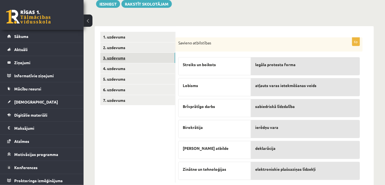
scroll to position [77, 0]
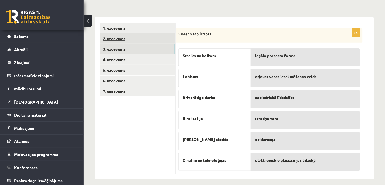
click at [109, 38] on link "2. uzdevums" at bounding box center [137, 38] width 75 height 10
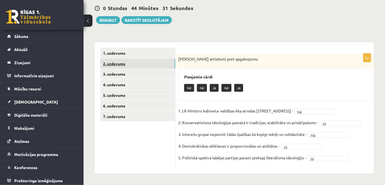
scroll to position [52, 0]
click at [114, 52] on link "1. uzdevums" at bounding box center [137, 53] width 75 height 10
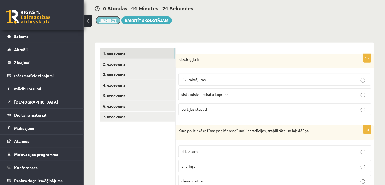
click at [111, 22] on button "Iesniegt" at bounding box center [108, 20] width 24 height 8
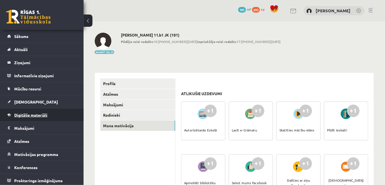
click at [35, 115] on span "Digitālie materiāli" at bounding box center [30, 114] width 33 height 5
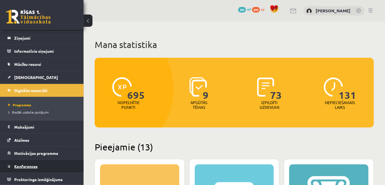
click at [27, 165] on span "Konferences" at bounding box center [25, 166] width 23 height 5
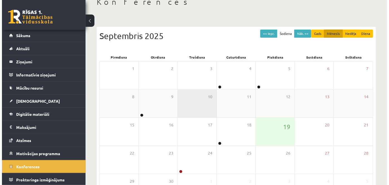
scroll to position [76, 0]
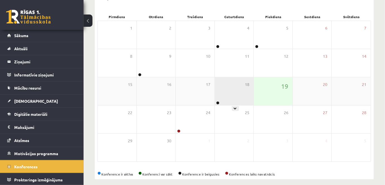
click at [223, 93] on div "18" at bounding box center [234, 91] width 39 height 28
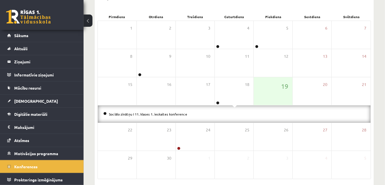
click at [153, 115] on li "Sociālo zinātņu I 11. klases 1. ieskaites konference" at bounding box center [234, 114] width 262 height 6
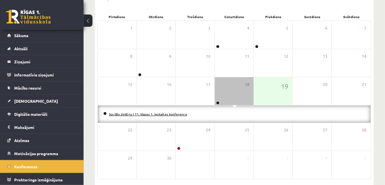
click at [154, 113] on link "Sociālo zinātņu I 11. klases 1. ieskaites konference" at bounding box center [148, 114] width 78 height 4
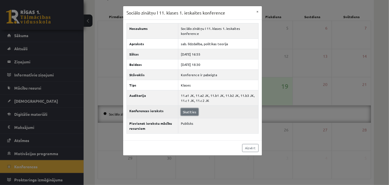
click at [188, 111] on link "Skatīties" at bounding box center [190, 111] width 18 height 7
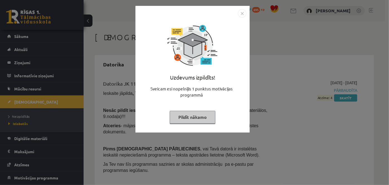
click at [197, 117] on button "Pildīt nākamo" at bounding box center [193, 117] width 46 height 13
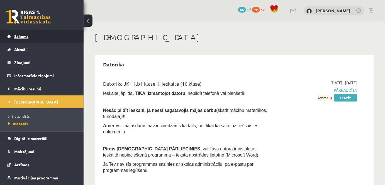
click at [22, 34] on span "Sākums" at bounding box center [21, 36] width 14 height 5
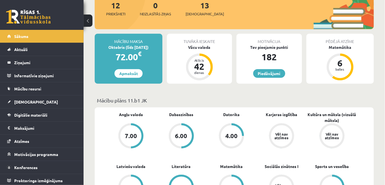
scroll to position [76, 0]
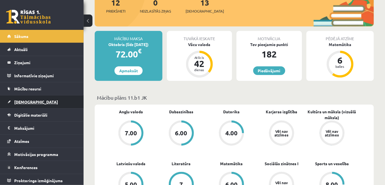
click at [25, 101] on span "[DEMOGRAPHIC_DATA]" at bounding box center [36, 101] width 44 height 5
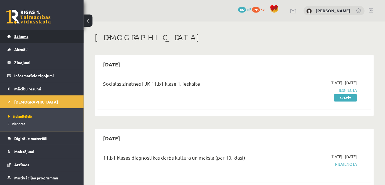
click at [18, 36] on span "Sākums" at bounding box center [21, 36] width 14 height 5
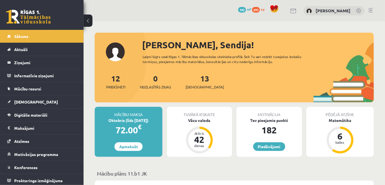
click at [208, 13] on div "0 Dāvanas 182 mP 695 xp [PERSON_NAME]" at bounding box center [234, 10] width 301 height 21
